Goal: Task Accomplishment & Management: Manage account settings

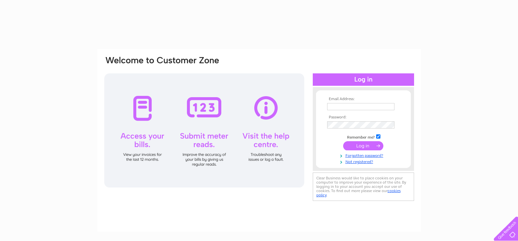
drag, startPoint x: 0, startPoint y: 0, endPoint x: 336, endPoint y: 107, distance: 352.3
click at [336, 107] on input "text" at bounding box center [360, 106] width 67 height 7
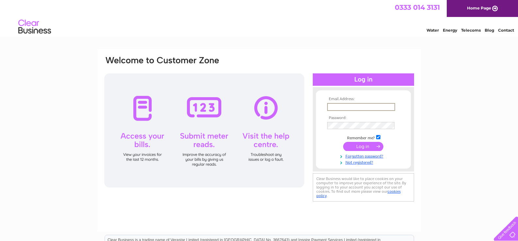
type input "Leeantpan@hotmail.co.uk"
click at [378, 137] on input "checkbox" at bounding box center [378, 137] width 4 height 4
checkbox input "false"
click at [364, 147] on input "submit" at bounding box center [363, 145] width 40 height 9
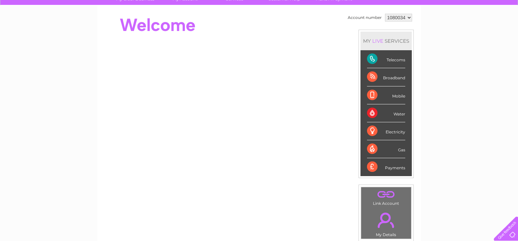
scroll to position [1, 0]
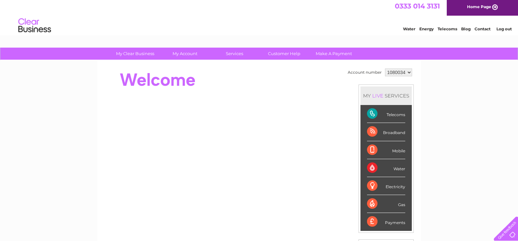
drag, startPoint x: 519, startPoint y: 38, endPoint x: 515, endPoint y: 39, distance: 4.8
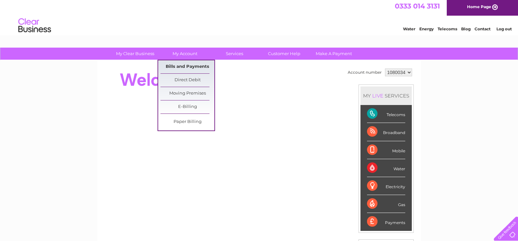
click at [186, 65] on link "Bills and Payments" at bounding box center [187, 66] width 54 height 13
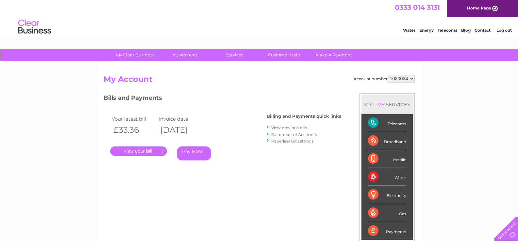
click at [144, 150] on link "." at bounding box center [138, 151] width 57 height 9
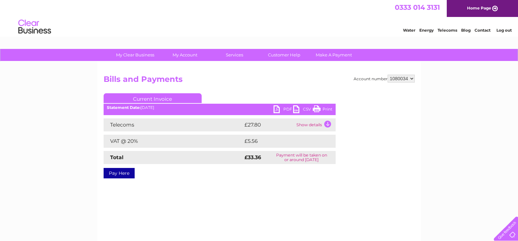
click at [327, 122] on td "Show details" at bounding box center [315, 125] width 41 height 13
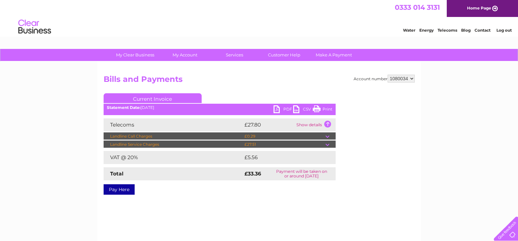
click at [318, 107] on link "Print" at bounding box center [323, 110] width 20 height 9
click at [506, 29] on link "Log out" at bounding box center [503, 30] width 15 height 5
